Goal: Task Accomplishment & Management: Submit feedback/report problem

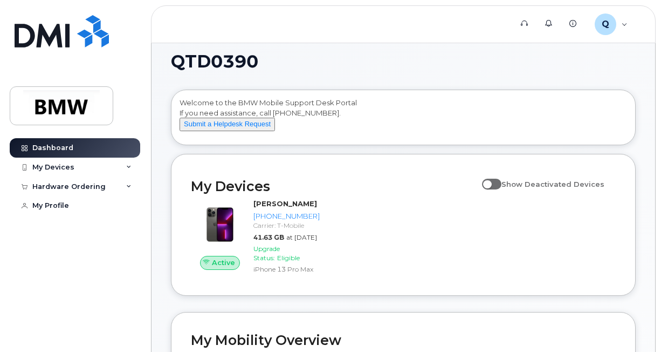
scroll to position [7, 0]
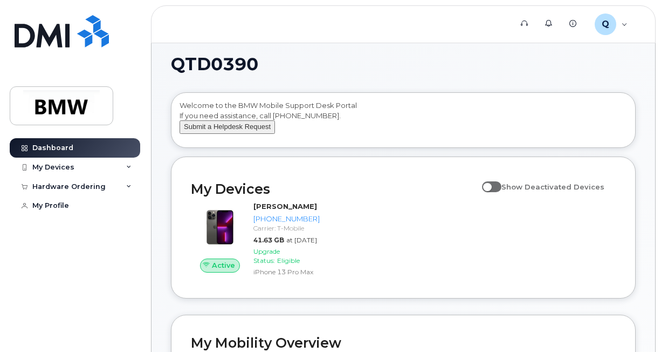
click at [240, 134] on button "Submit a Helpdesk Request" at bounding box center [227, 126] width 95 height 13
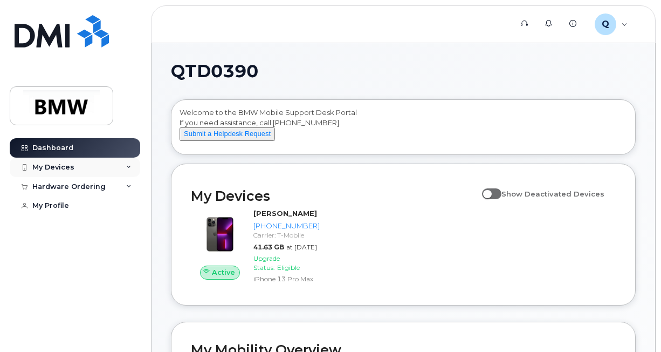
click at [128, 168] on icon at bounding box center [128, 166] width 5 height 5
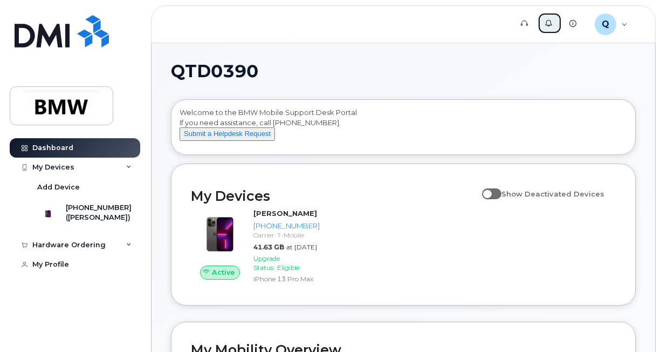
click at [552, 28] on link "Alerts" at bounding box center [550, 23] width 24 height 22
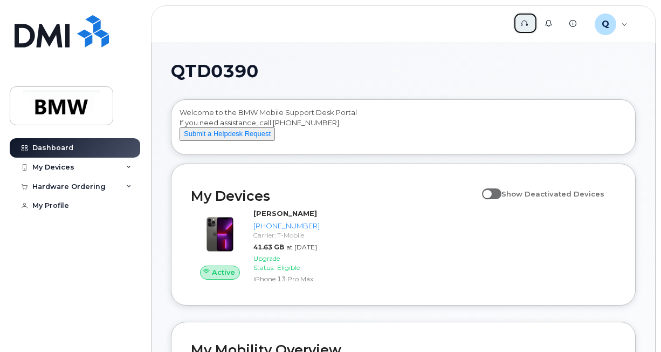
click at [524, 23] on icon at bounding box center [524, 23] width 7 height 7
